Goal: Transaction & Acquisition: Purchase product/service

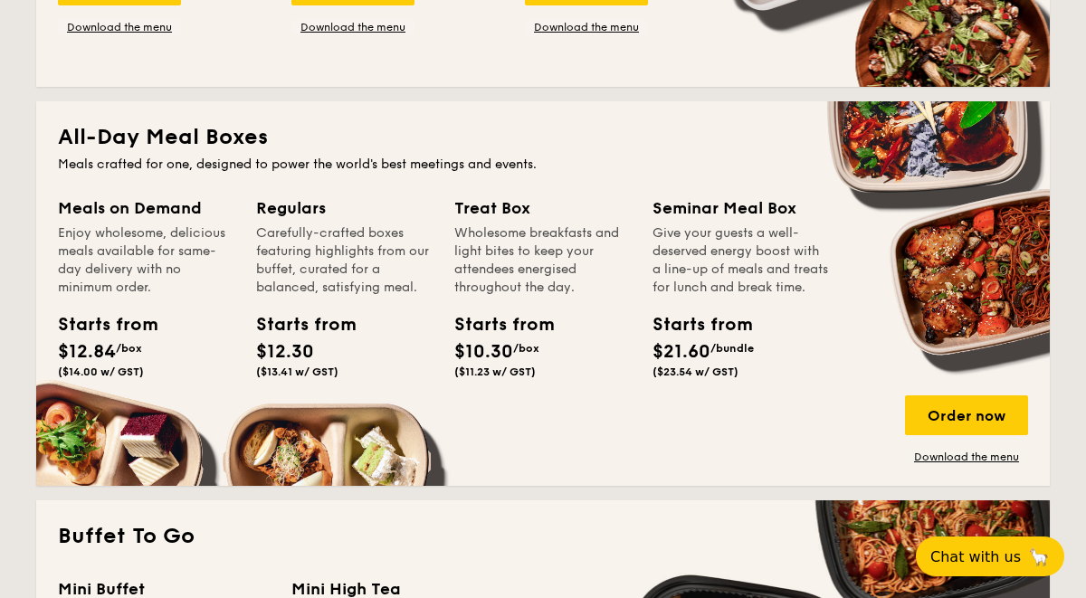
scroll to position [1137, 0]
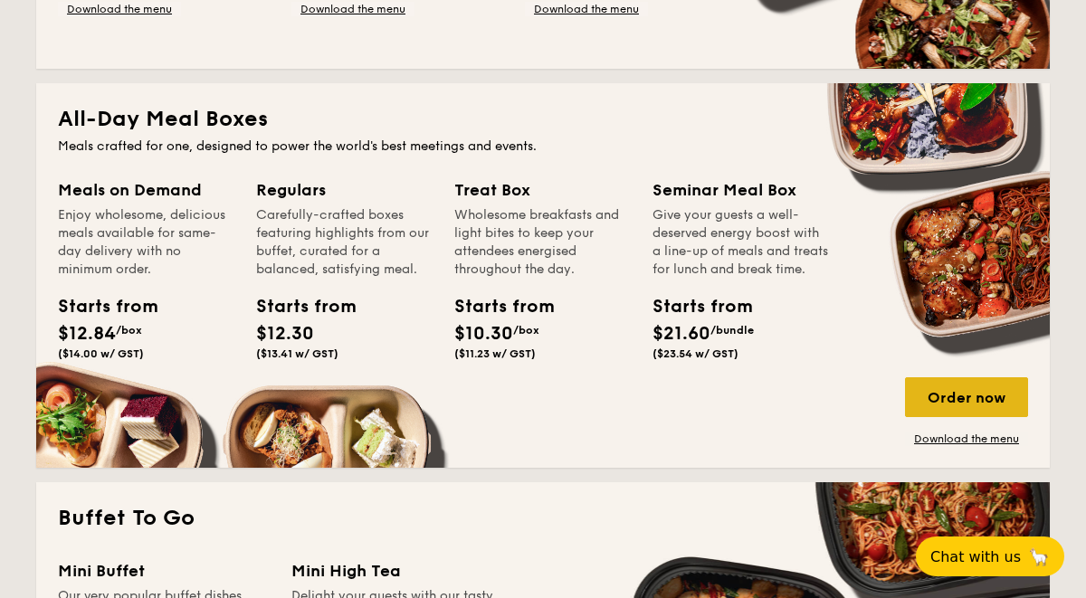
click at [960, 402] on div "Order now" at bounding box center [966, 397] width 123 height 40
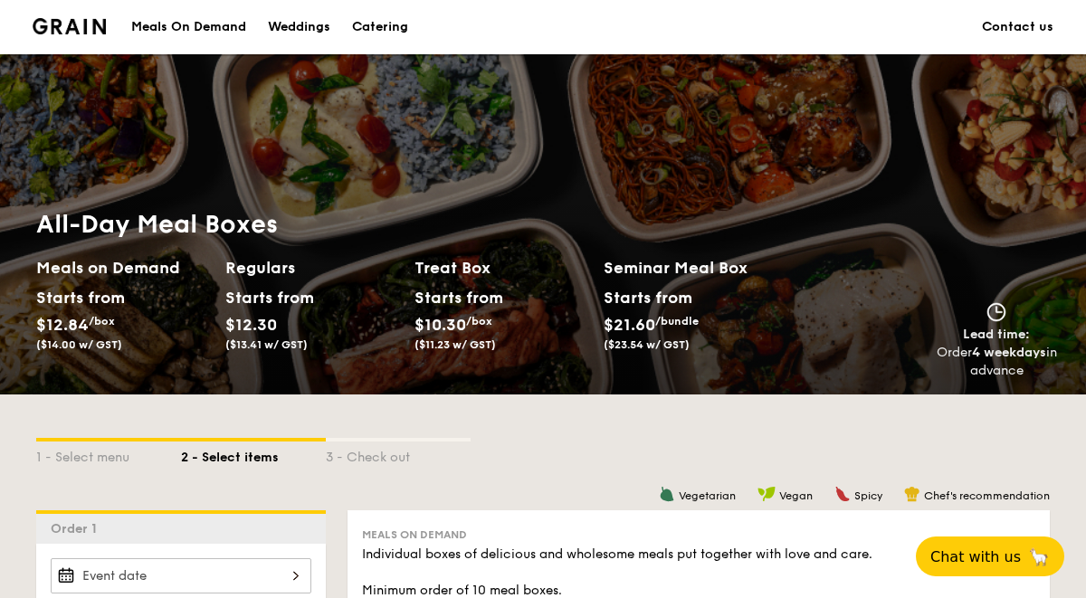
click at [393, 366] on div "Regulars Starts from $12.30 ($13.41 w/ GST)" at bounding box center [319, 317] width 189 height 125
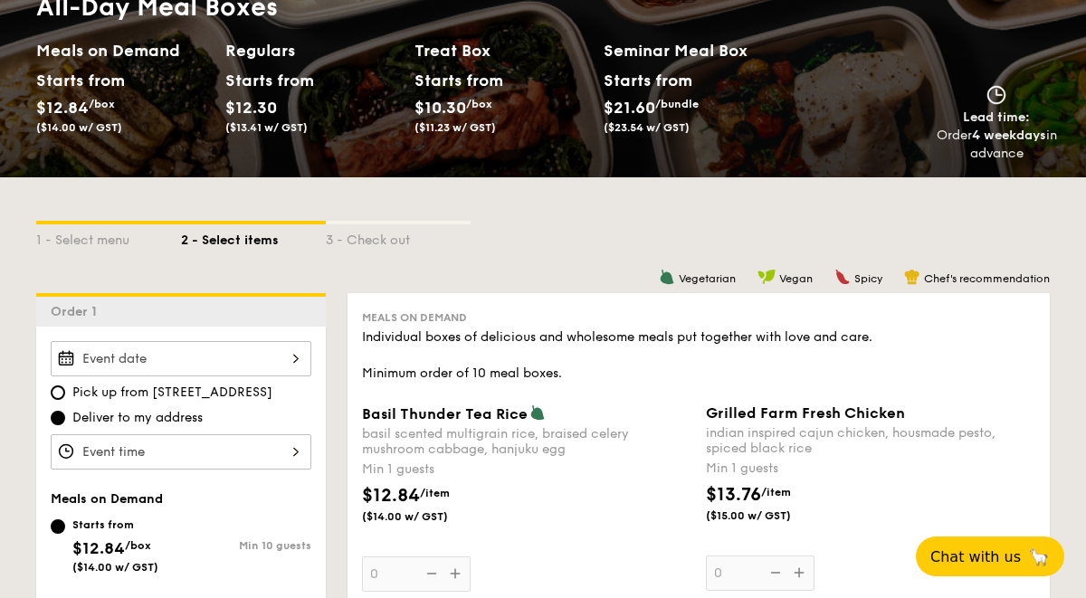
scroll to position [252, 0]
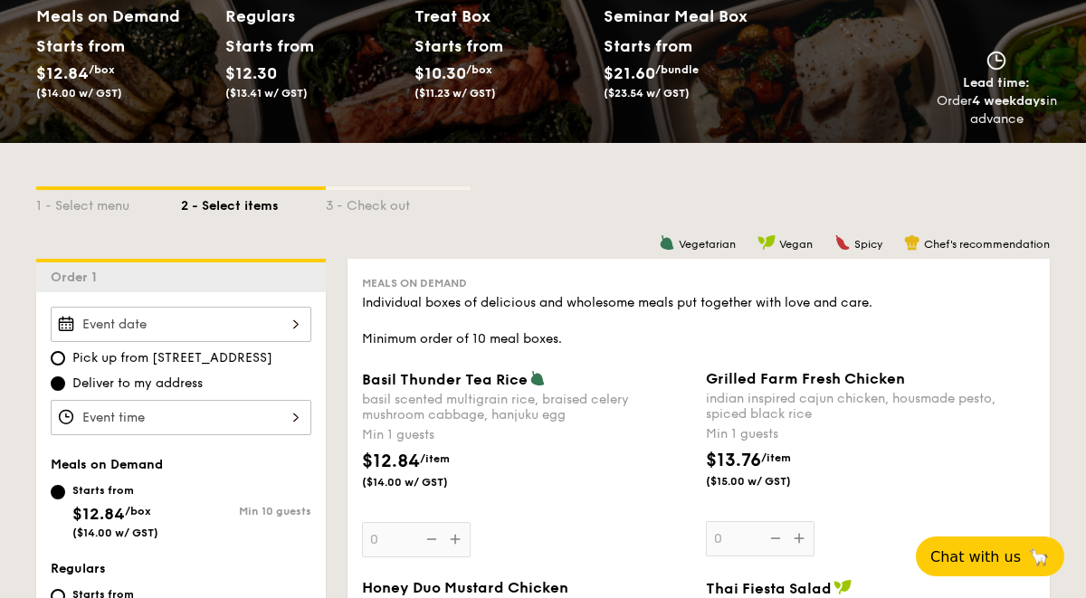
click at [300, 312] on div at bounding box center [181, 324] width 261 height 35
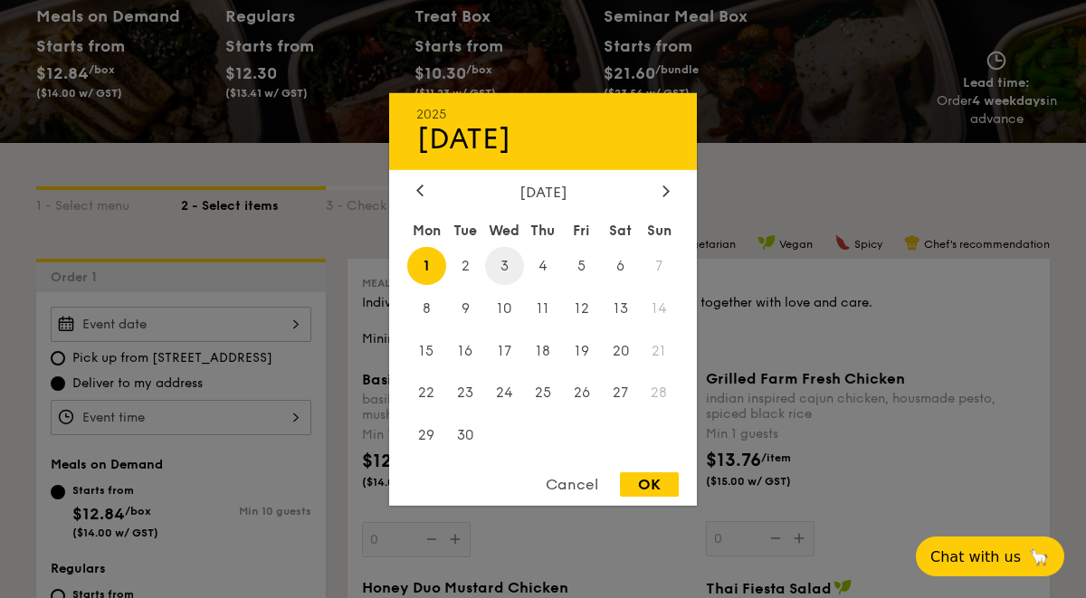
click at [488, 271] on span "3" at bounding box center [504, 265] width 39 height 39
click at [657, 492] on div "OK" at bounding box center [649, 484] width 59 height 24
type input "[DATE]"
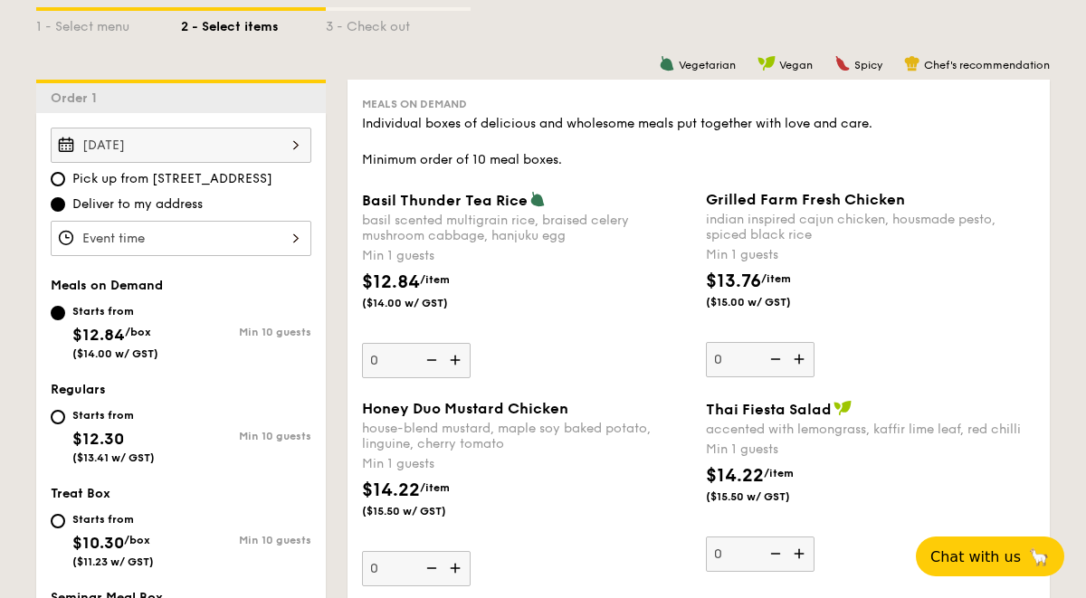
scroll to position [450, 0]
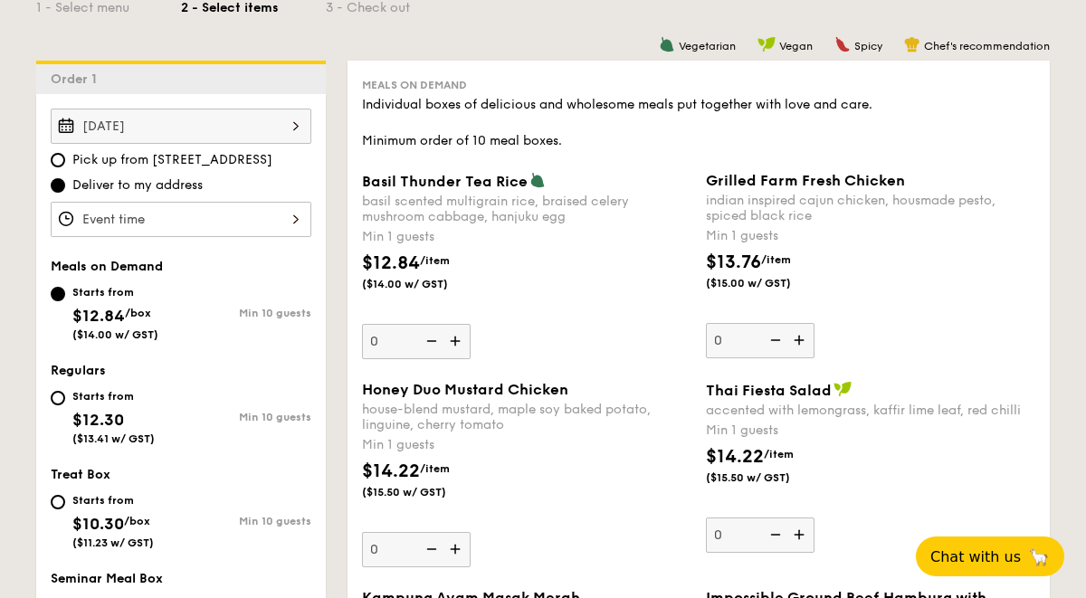
click at [455, 339] on img at bounding box center [456, 341] width 27 height 34
click at [455, 339] on input "0" at bounding box center [416, 341] width 109 height 35
type input "1"
click at [797, 338] on img at bounding box center [800, 340] width 27 height 34
click at [797, 338] on input "0" at bounding box center [760, 340] width 109 height 35
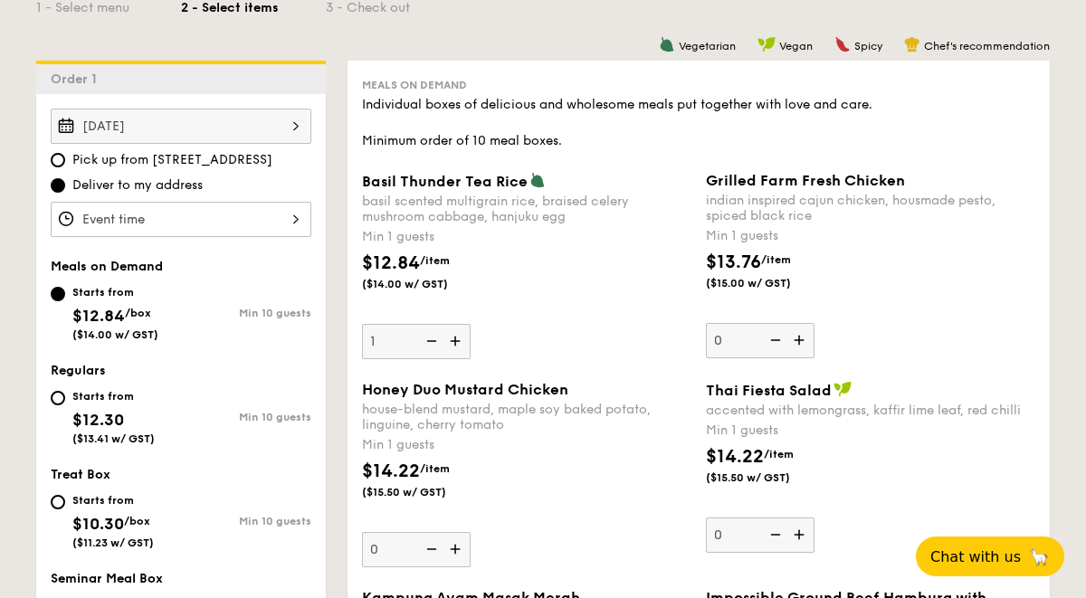
type input "1"
click at [452, 551] on img at bounding box center [456, 549] width 27 height 34
click at [452, 551] on input "0" at bounding box center [416, 549] width 109 height 35
type input "1"
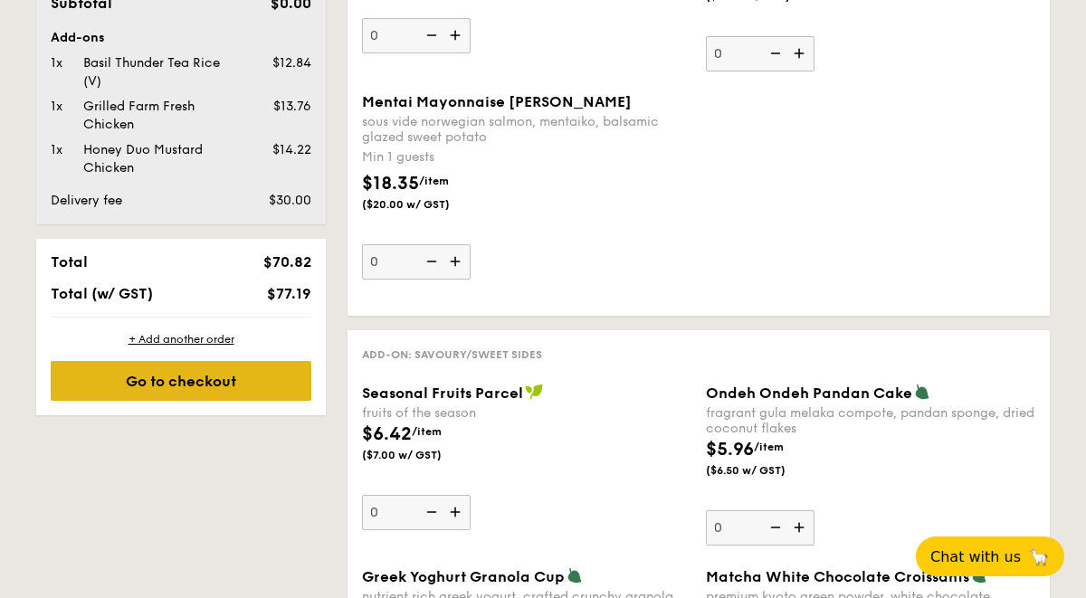
click at [258, 394] on div "Go to checkout" at bounding box center [181, 381] width 261 height 40
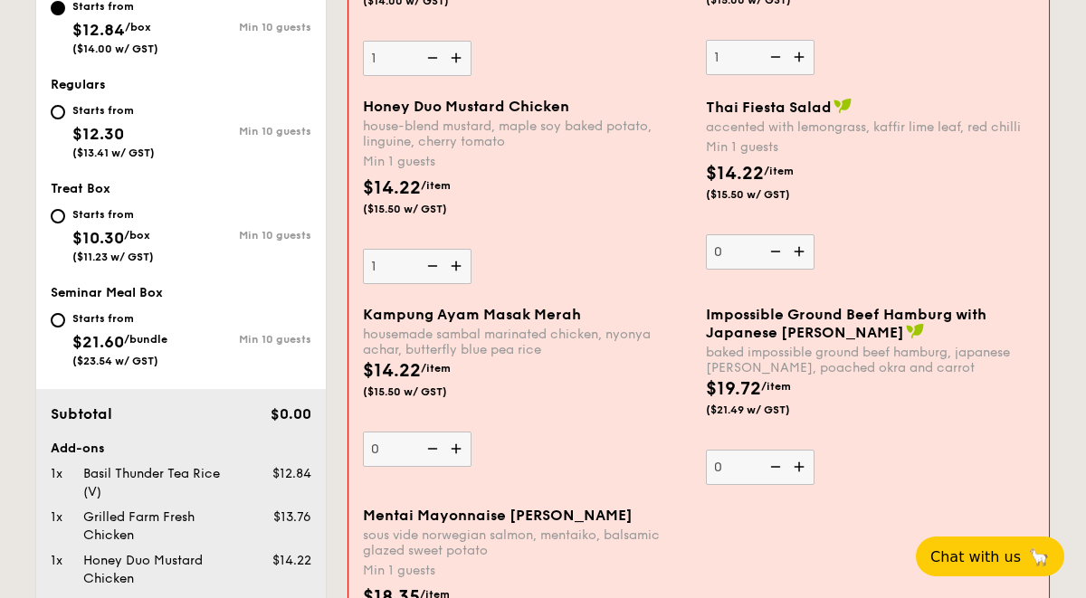
scroll to position [483, 0]
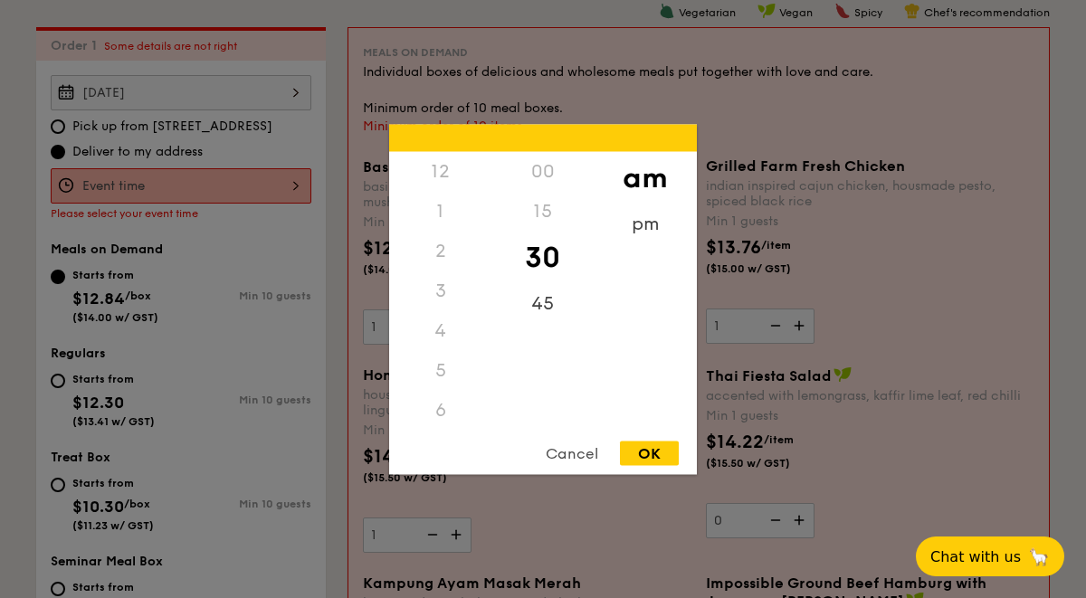
click at [300, 180] on div "12 1 2 3 4 5 6 7 8 9 10 11 00 15 30 45 am pm Cancel OK" at bounding box center [181, 185] width 261 height 35
click at [641, 445] on div "OK" at bounding box center [649, 453] width 59 height 24
type input "10:30AM"
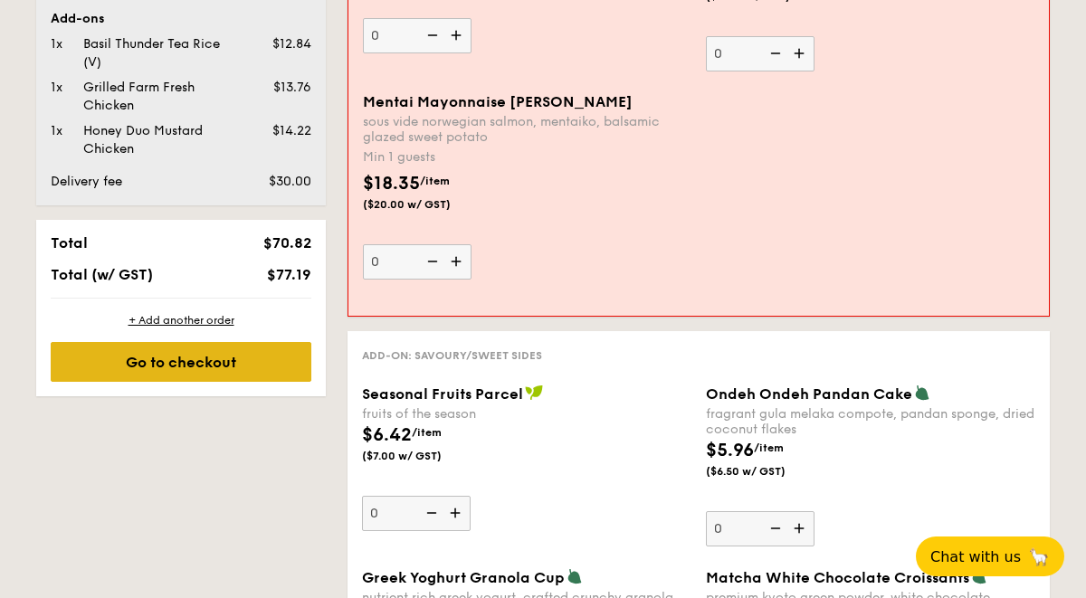
click at [227, 363] on div "Go to checkout" at bounding box center [181, 362] width 261 height 40
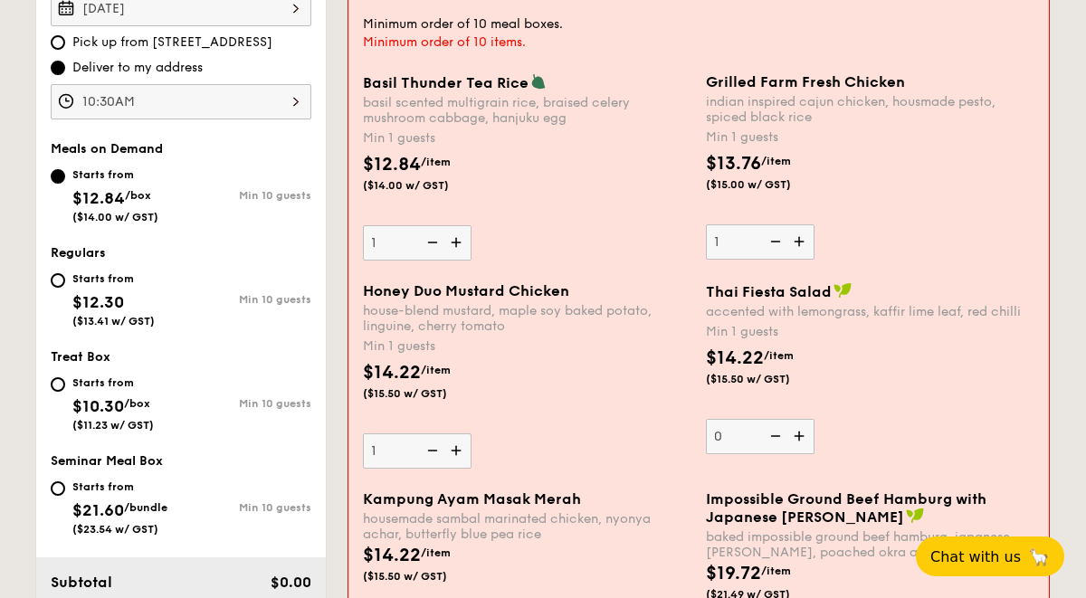
scroll to position [570, 0]
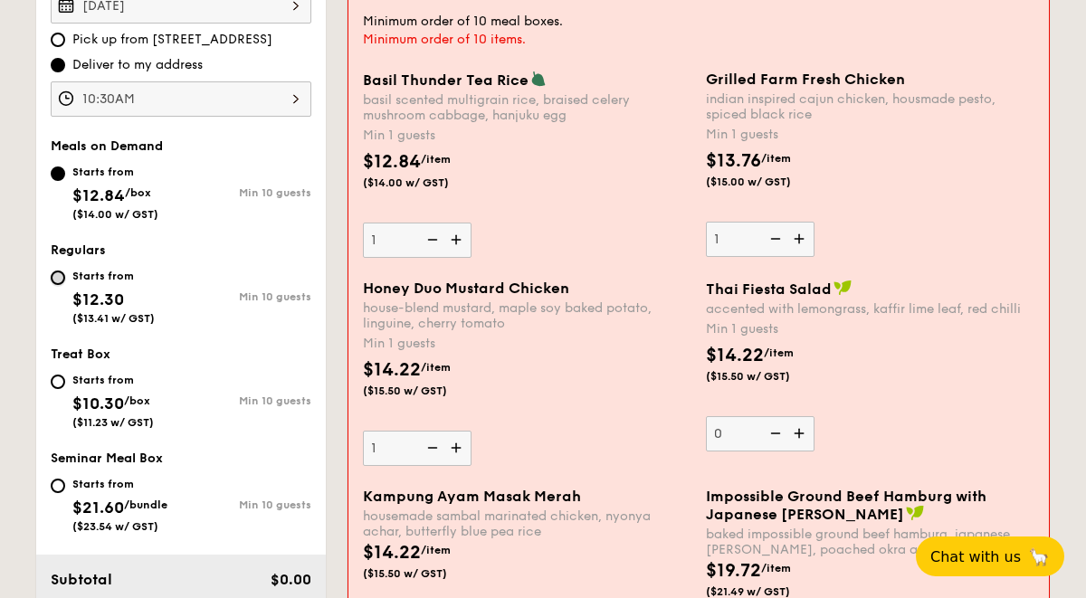
click at [53, 272] on input "Starts from $12.30 ($13.41 w/ GST) Min 10 guests" at bounding box center [58, 278] width 14 height 14
radio input "true"
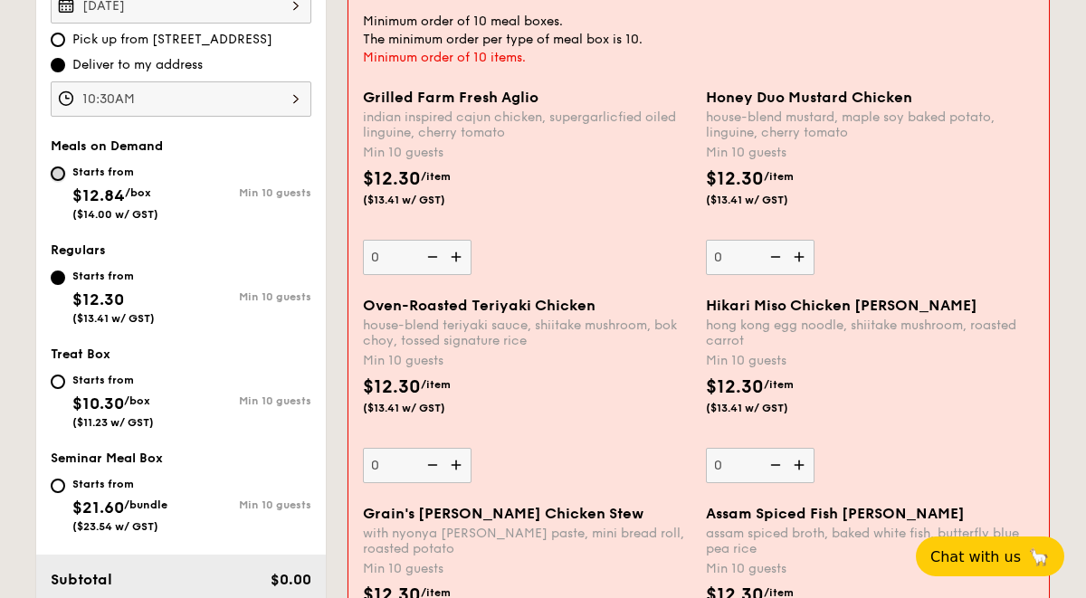
click at [57, 170] on input "Starts from $12.84 /box ($14.00 w/ GST) Min 10 guests" at bounding box center [58, 173] width 14 height 14
radio input "true"
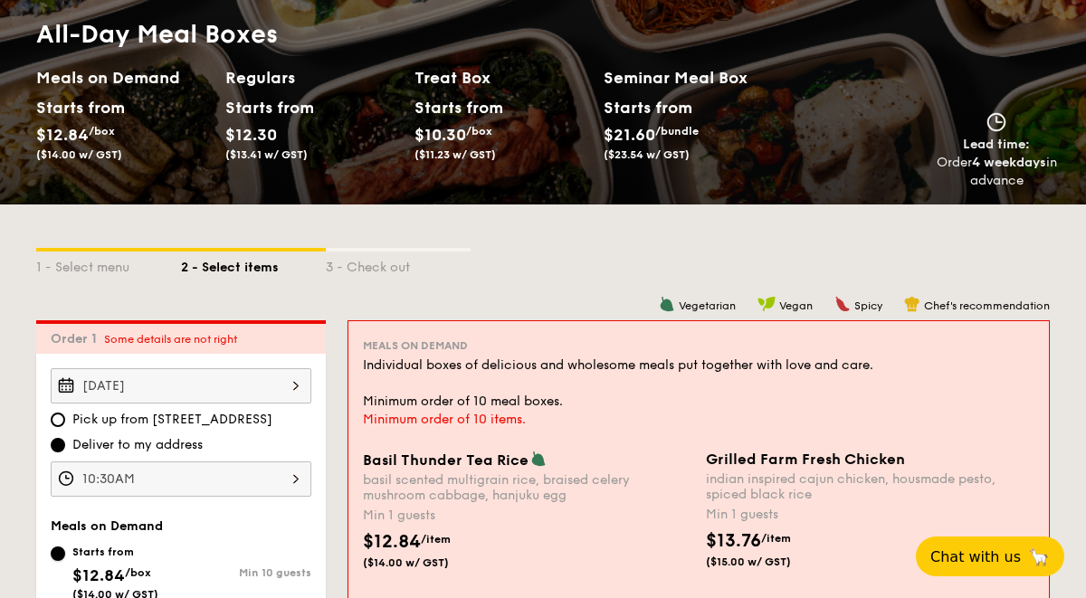
scroll to position [0, 0]
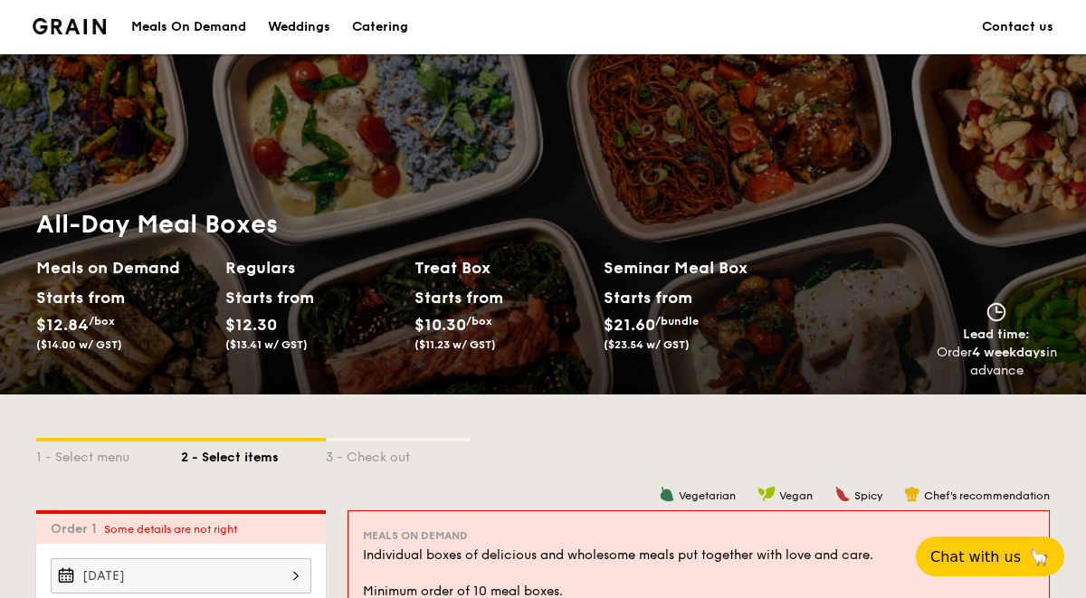
click at [369, 30] on div "Catering" at bounding box center [380, 27] width 56 height 54
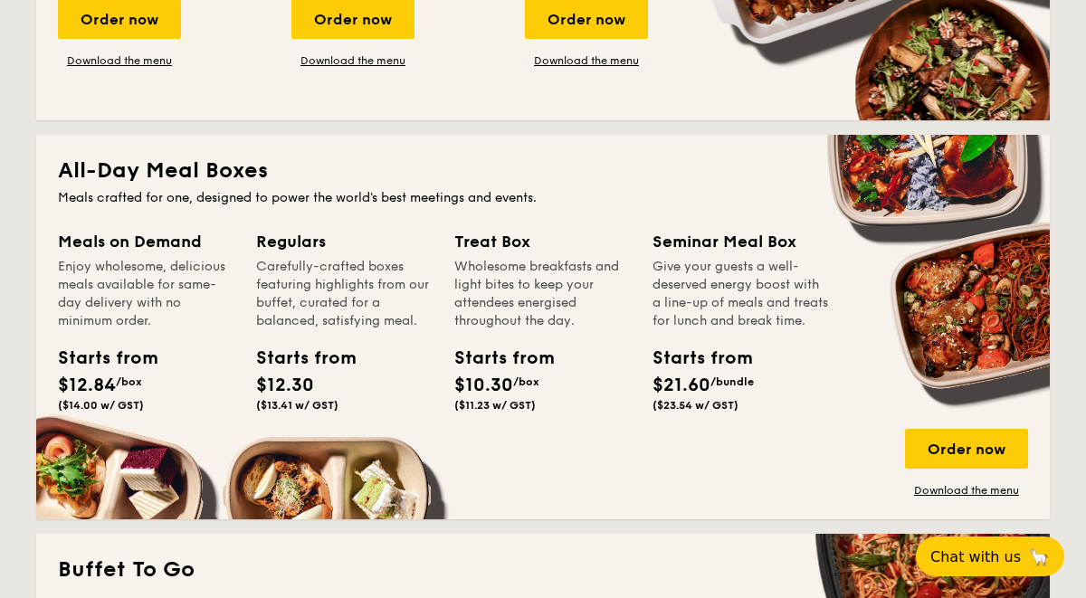
scroll to position [1129, 0]
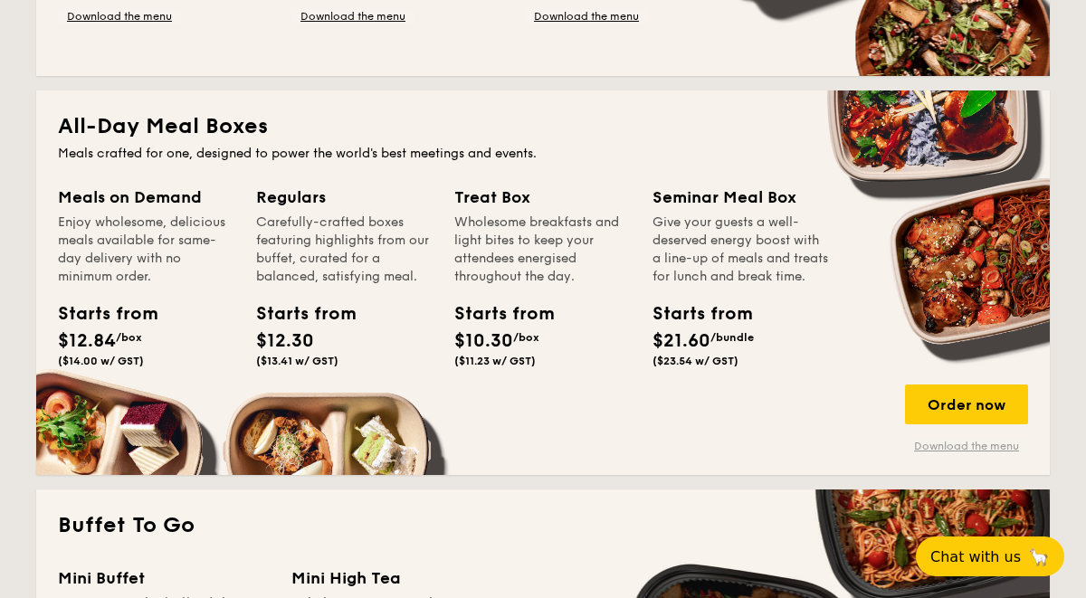
click at [934, 443] on link "Download the menu" at bounding box center [966, 446] width 123 height 14
